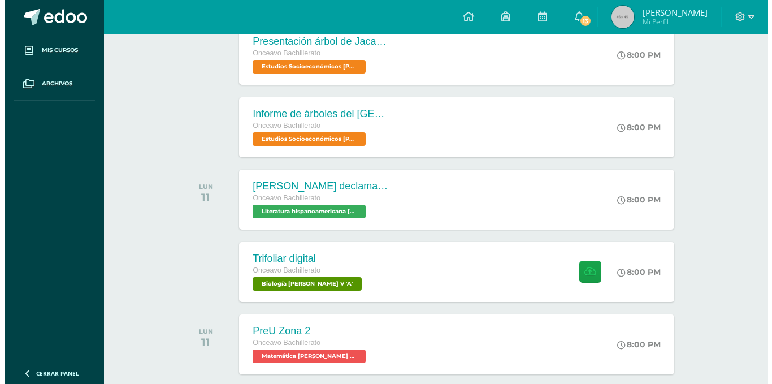
scroll to position [452, 0]
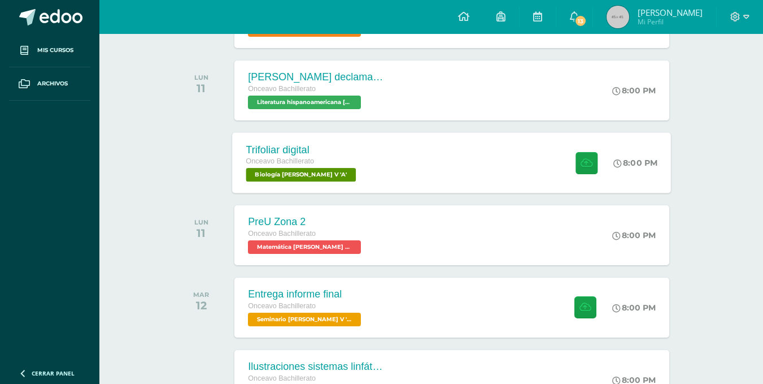
click at [344, 168] on div "Trifoliar digital Onceavo Bachillerato Biología [PERSON_NAME] V 'A' 8:00 PM Tri…" at bounding box center [452, 162] width 439 height 60
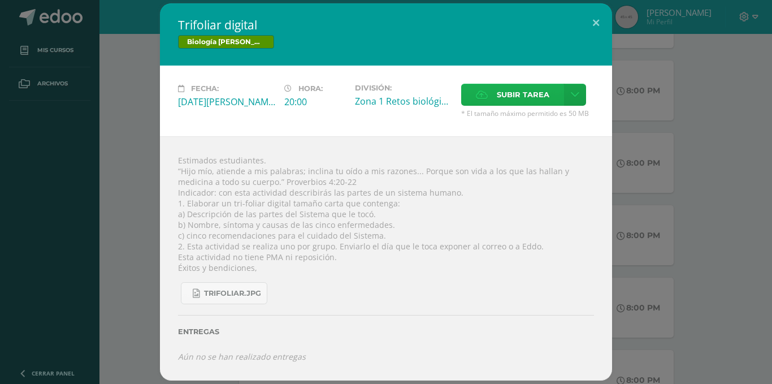
click at [526, 93] on span "Subir tarea" at bounding box center [523, 94] width 53 height 21
click at [0, 0] on input "Subir tarea" at bounding box center [0, 0] width 0 height 0
click at [577, 100] on link at bounding box center [575, 95] width 22 height 22
click at [520, 127] on link "Subir enlace" at bounding box center [535, 119] width 113 height 18
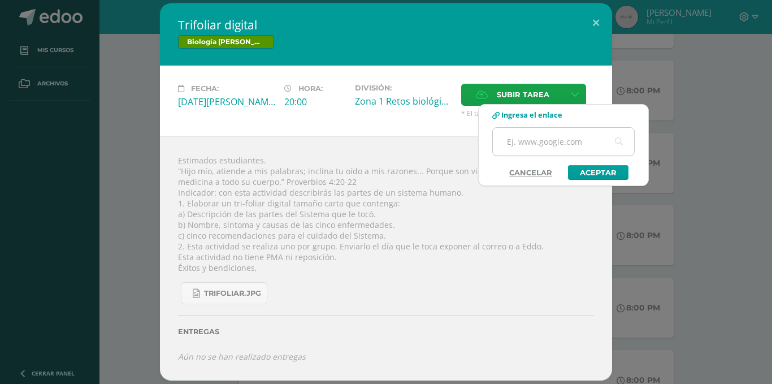
paste input "[URL][DOMAIN_NAME]"
type input "[URL][DOMAIN_NAME]"
click at [595, 163] on div "[URL][DOMAIN_NAME]" at bounding box center [563, 146] width 142 height 38
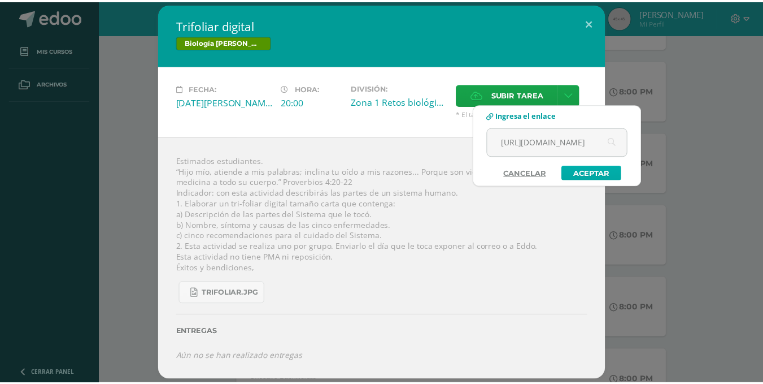
scroll to position [0, 0]
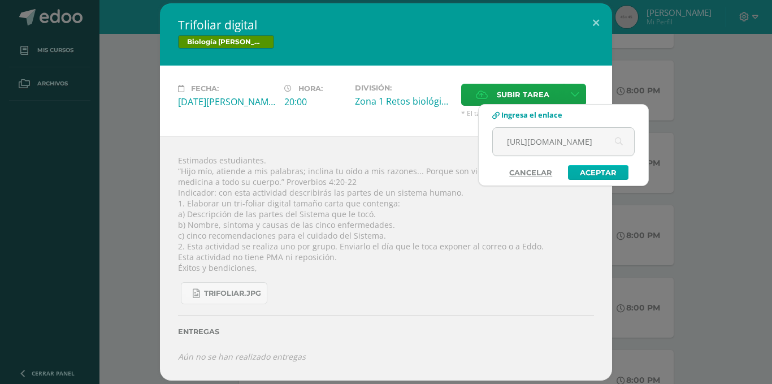
click at [594, 169] on link "Aceptar" at bounding box center [598, 172] width 60 height 15
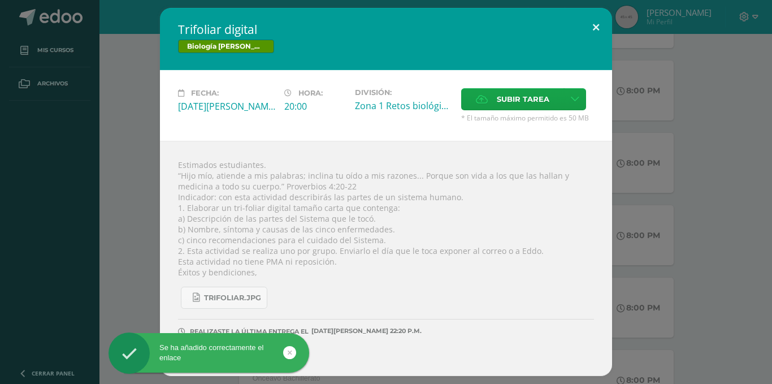
click at [597, 27] on button at bounding box center [596, 27] width 32 height 38
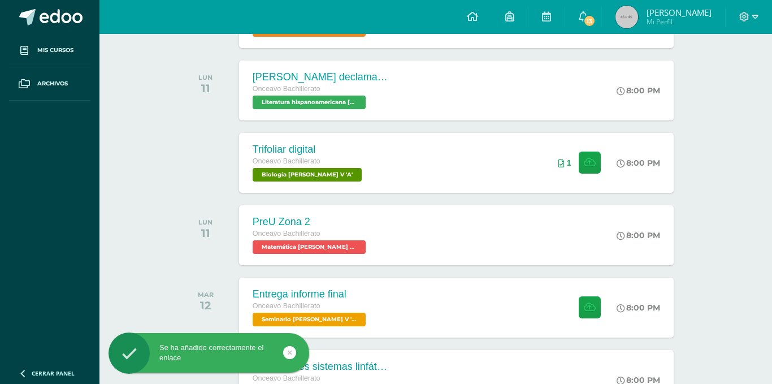
click at [618, 22] on div "Trifoliar digital Biología [PERSON_NAME] V Fecha: [DATE][PERSON_NAME] Hora: 20:…" at bounding box center [386, 192] width 763 height 368
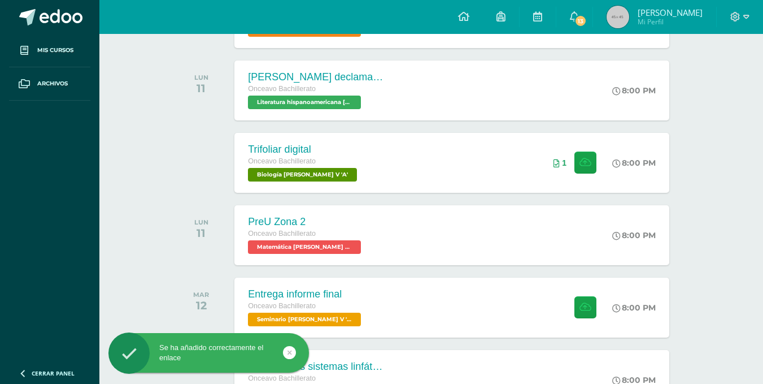
click at [593, 22] on link "13" at bounding box center [575, 17] width 36 height 34
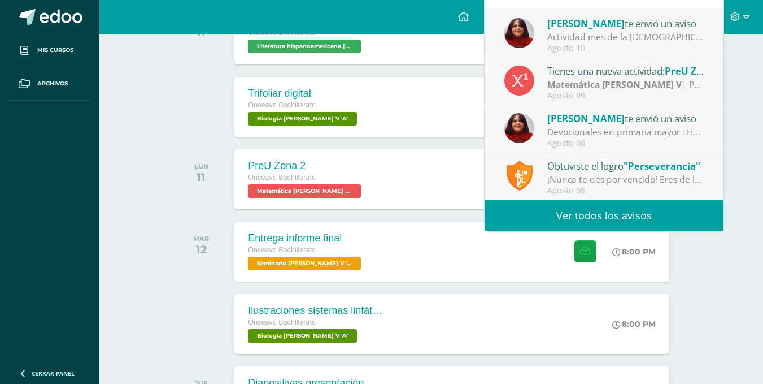
scroll to position [508, 0]
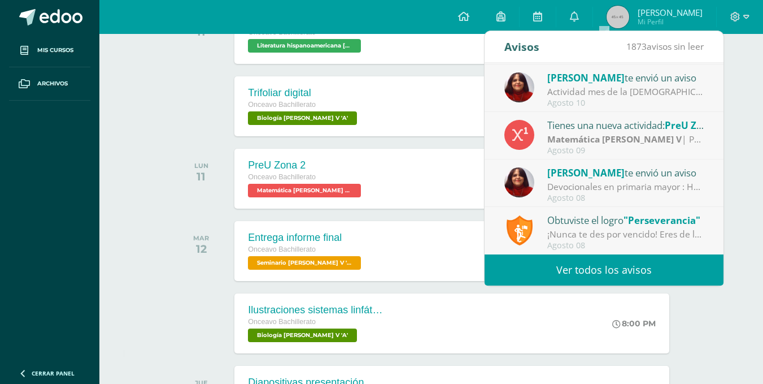
click at [747, 142] on div "Actividades recientes y próximas Tablero Pendientes de entrega Entregadas todas…" at bounding box center [431, 247] width 664 height 1444
